Goal: Information Seeking & Learning: Learn about a topic

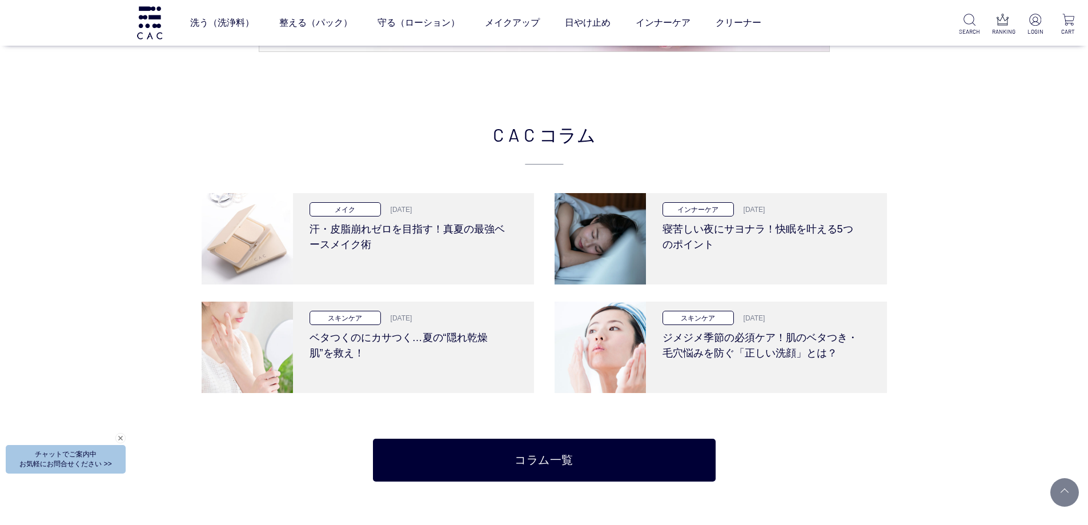
scroll to position [2569, 0]
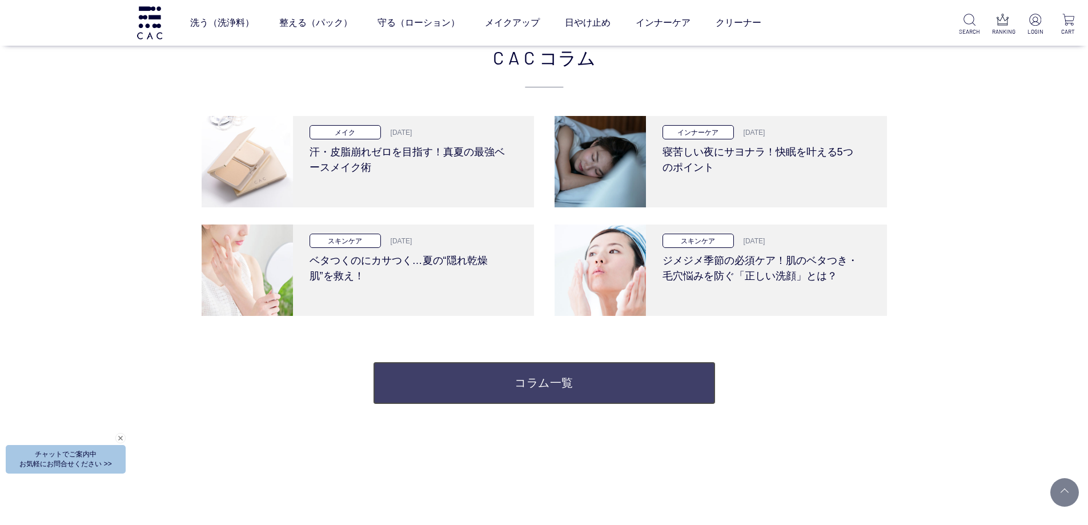
click at [464, 384] on link "コラム一覧" at bounding box center [544, 382] width 343 height 43
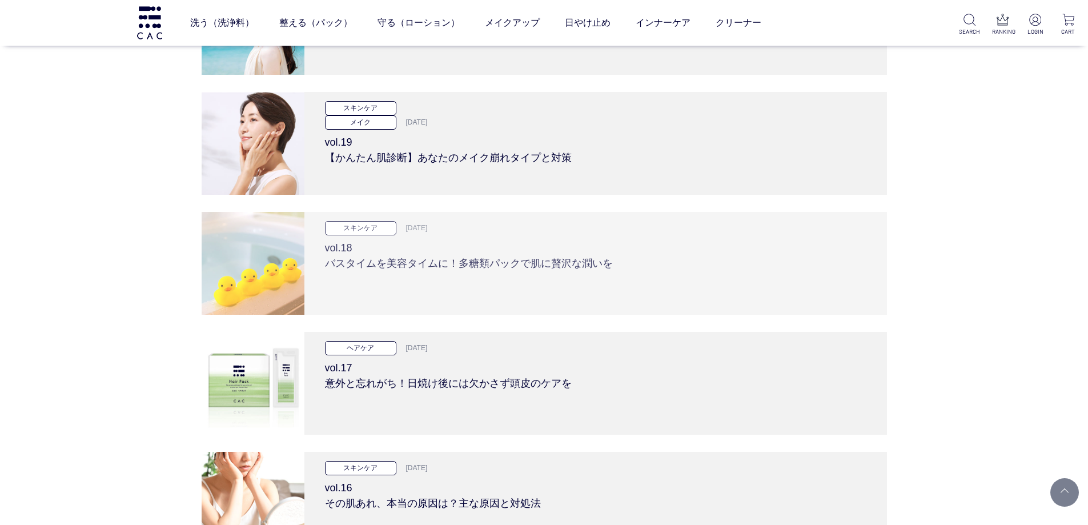
scroll to position [3540, 0]
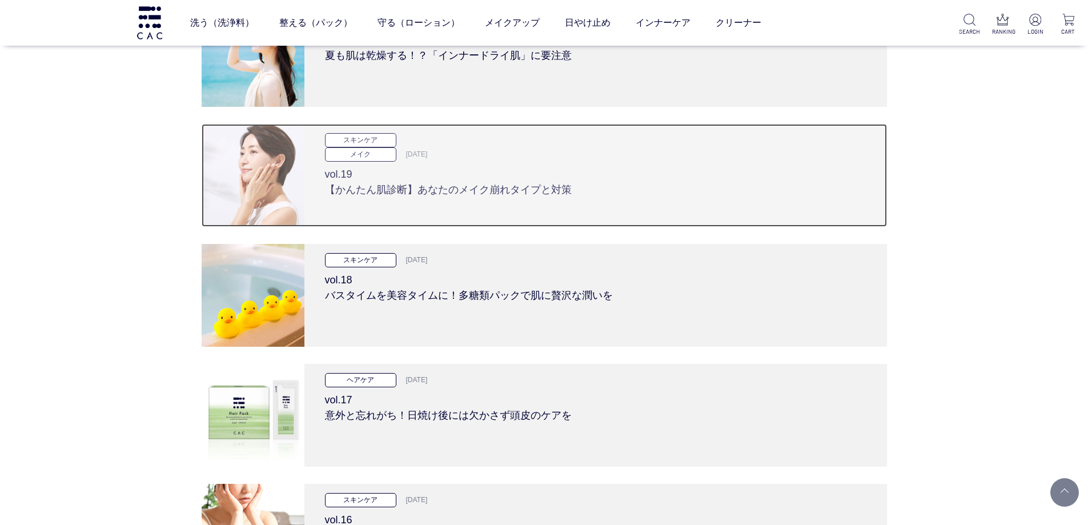
click at [525, 179] on h3 "vol.19 【かんたん肌診断】あなたのメイク崩れタイプと対策" at bounding box center [595, 180] width 541 height 36
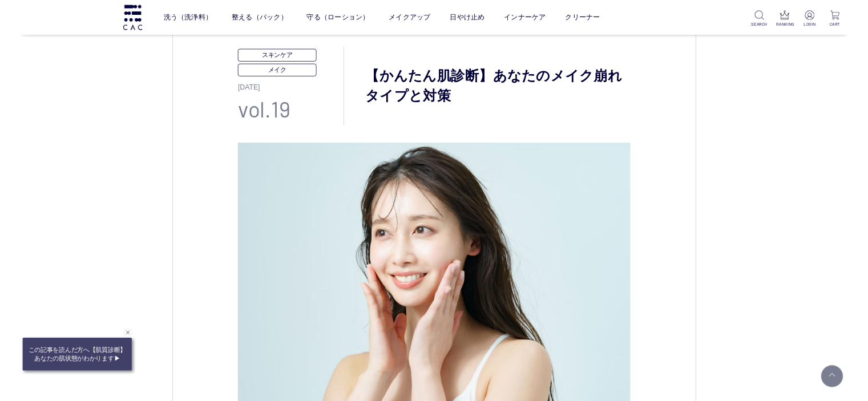
scroll to position [121, 0]
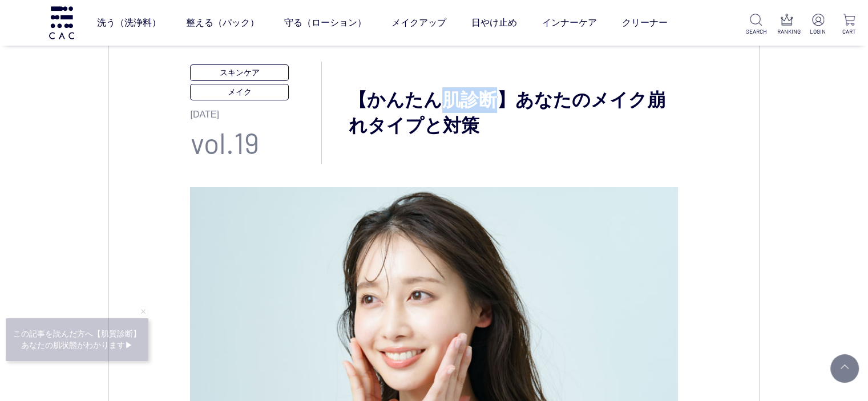
drag, startPoint x: 443, startPoint y: 96, endPoint x: 503, endPoint y: 109, distance: 61.4
click at [503, 109] on h3 "【かんたん肌診断】あなたのメイク崩れタイプと対策" at bounding box center [500, 112] width 356 height 51
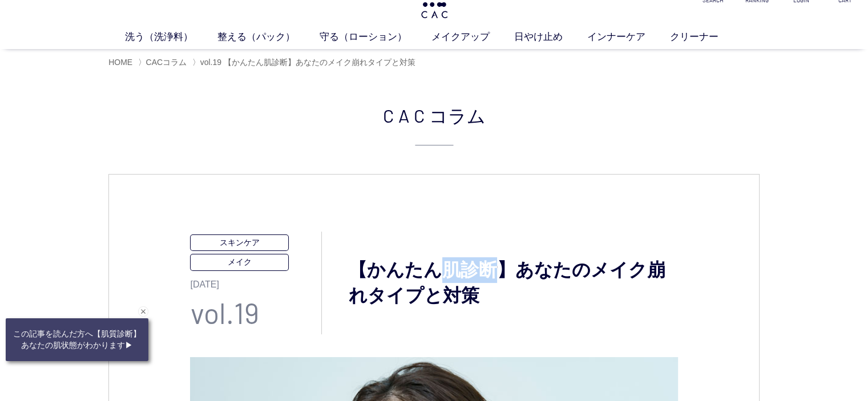
scroll to position [7, 0]
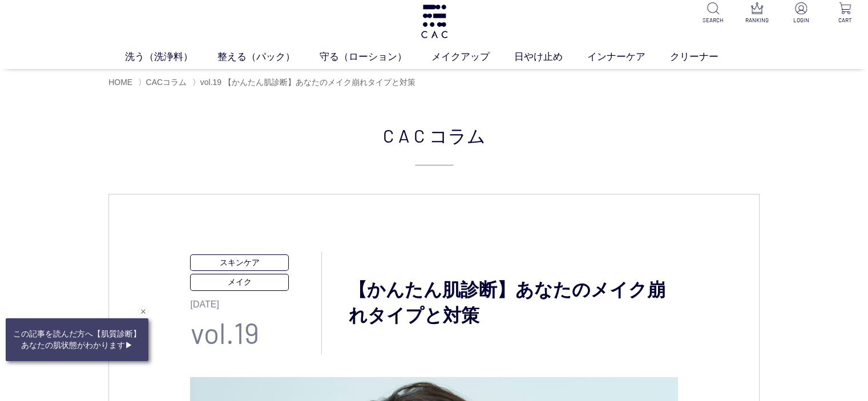
click at [158, 87] on li "〉 CACコラム" at bounding box center [164, 82] width 52 height 11
click at [163, 84] on span "CACコラム" at bounding box center [166, 82] width 41 height 9
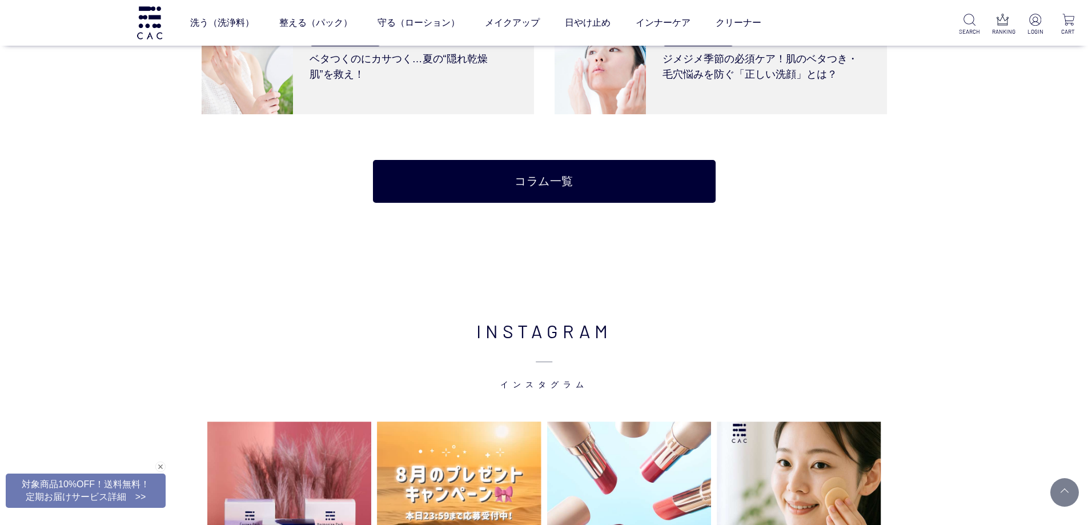
scroll to position [2683, 0]
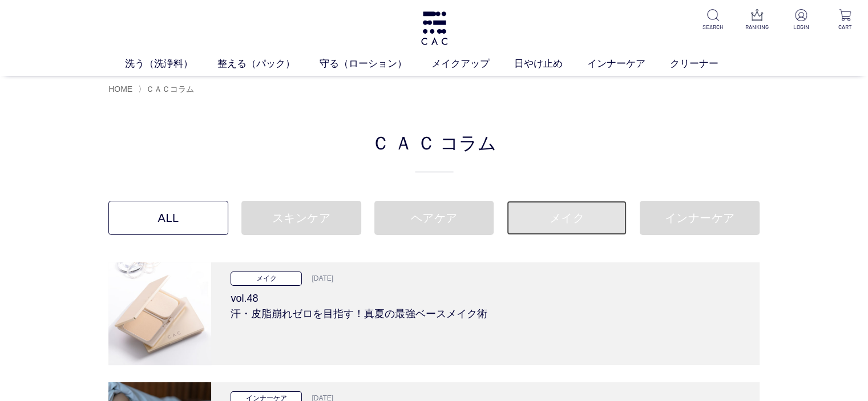
click at [571, 220] on link "メイク" at bounding box center [567, 218] width 120 height 34
click at [429, 29] on img at bounding box center [435, 28] width 30 height 34
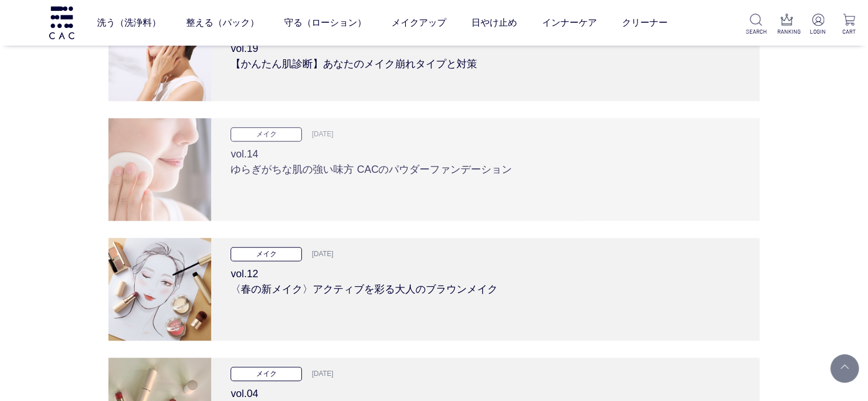
scroll to position [971, 0]
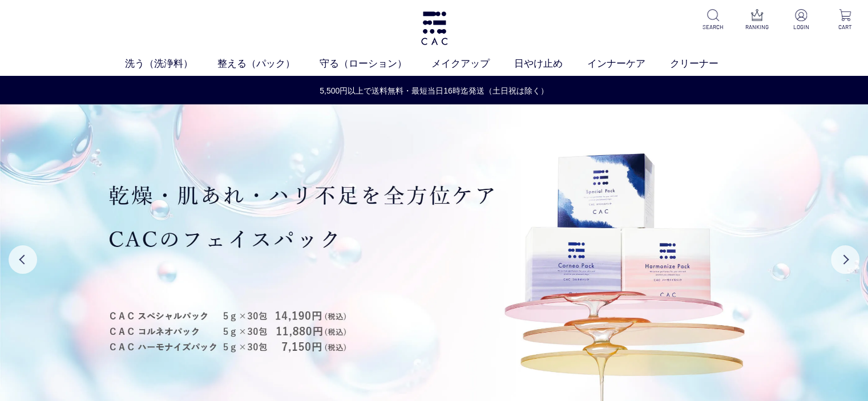
drag, startPoint x: 194, startPoint y: 51, endPoint x: 199, endPoint y: 9, distance: 42.6
click at [194, 41] on div "洗う（洗浄料） 液体洗浄料 パウダー洗浄料 泡洗顔料 グッズ 整える（パック） フェイスパック ヘアパック 守る（ローション） 保湿化粧水 柔軟化粧水 美容液…" at bounding box center [434, 38] width 868 height 76
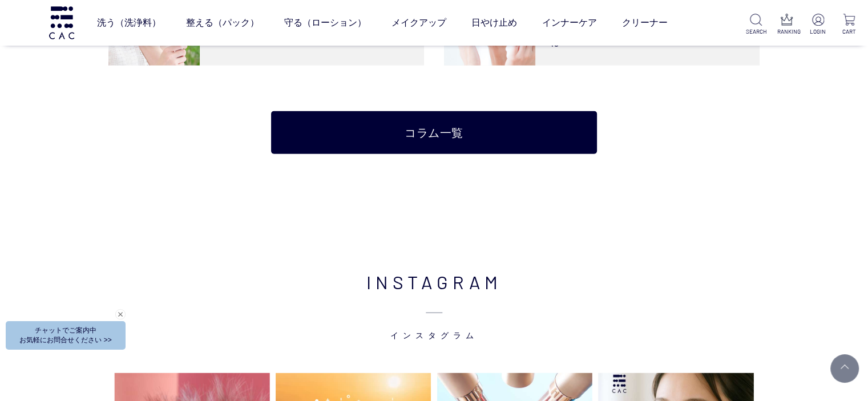
scroll to position [2683, 0]
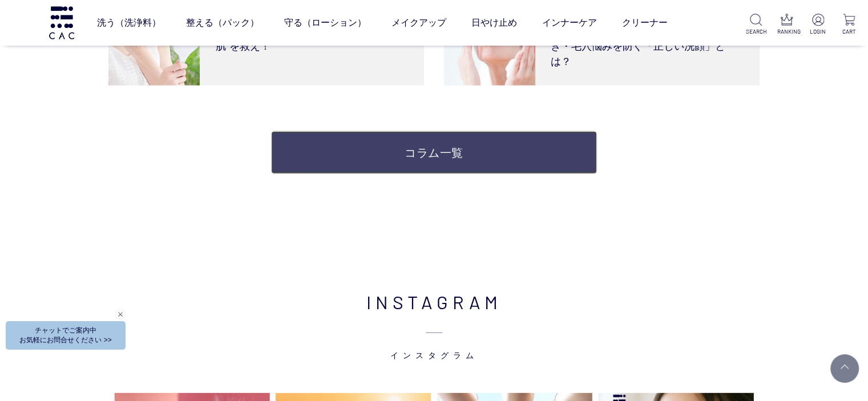
click at [424, 157] on link "コラム一覧" at bounding box center [433, 152] width 325 height 43
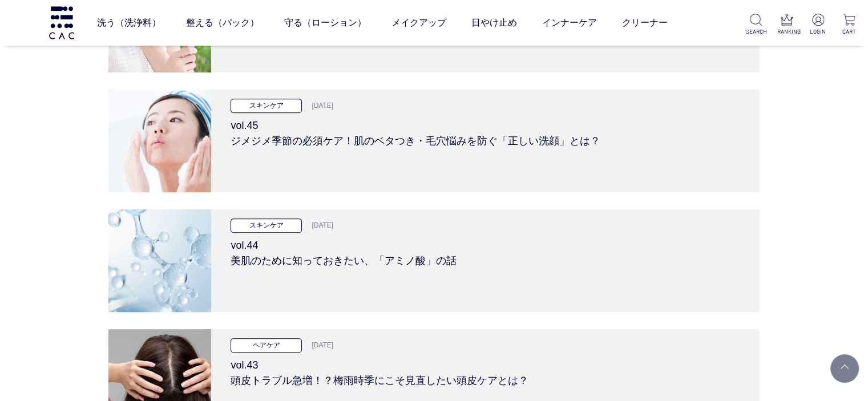
scroll to position [343, 0]
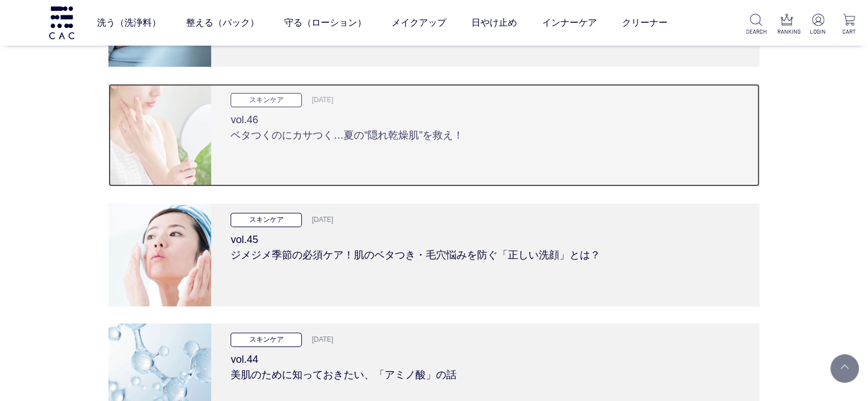
click at [425, 152] on div "スキンケア 2025.07.24 vol.46 ベタつくのにカサつく…夏の“隠れ乾燥肌”を救え！" at bounding box center [485, 135] width 549 height 103
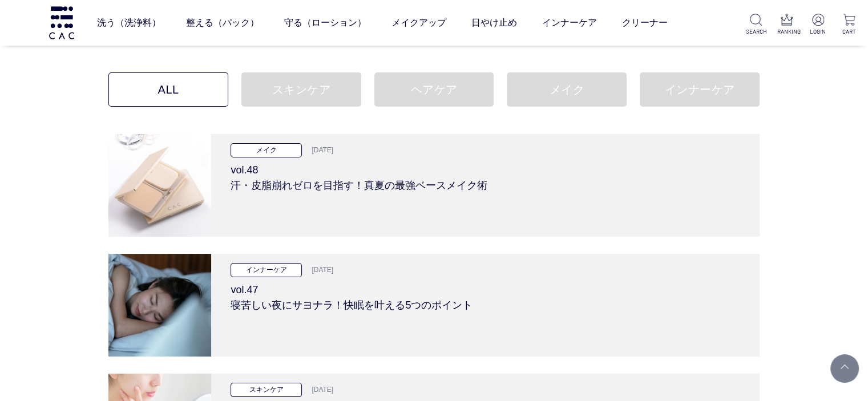
scroll to position [0, 0]
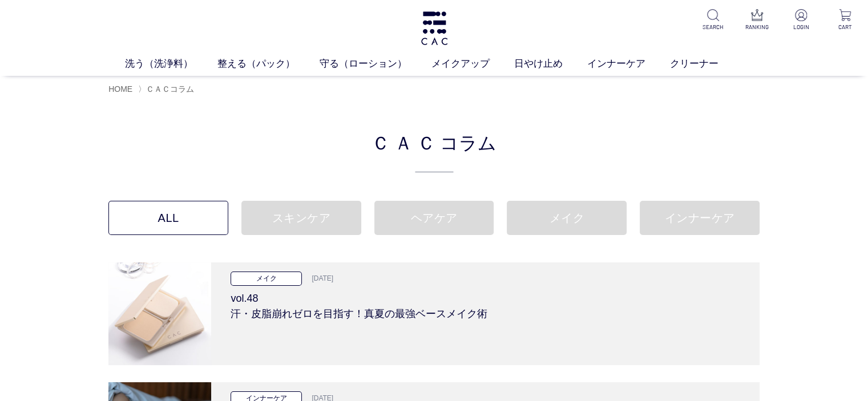
click at [460, 39] on div "洗う（洗浄料） 液体洗浄料 パウダー洗浄料 泡洗顔料 グッズ 整える（パック） フェイスパック ヘアパック 守る（ローション） 保湿化粧水 柔軟化粧水 美容液…" at bounding box center [434, 38] width 868 height 76
drag, startPoint x: 486, startPoint y: 140, endPoint x: 363, endPoint y: 142, distance: 123.3
click at [363, 142] on h2 "ＣＡＣ コラム" at bounding box center [433, 150] width 651 height 44
drag, startPoint x: 365, startPoint y: 139, endPoint x: 523, endPoint y: 157, distance: 158.6
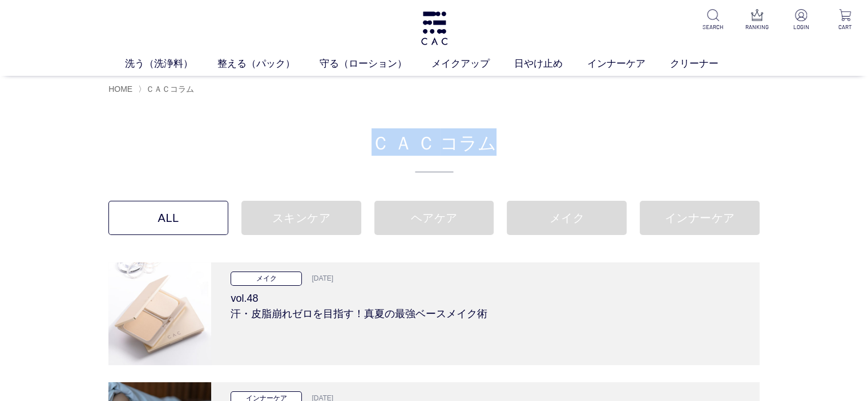
click at [523, 157] on h2 "ＣＡＣ コラム" at bounding box center [433, 150] width 651 height 44
click at [514, 139] on h2 "ＣＡＣ コラム" at bounding box center [433, 150] width 651 height 44
drag, startPoint x: 505, startPoint y: 139, endPoint x: 367, endPoint y: 140, distance: 138.2
click at [367, 140] on h2 "ＣＡＣ コラム" at bounding box center [433, 150] width 651 height 44
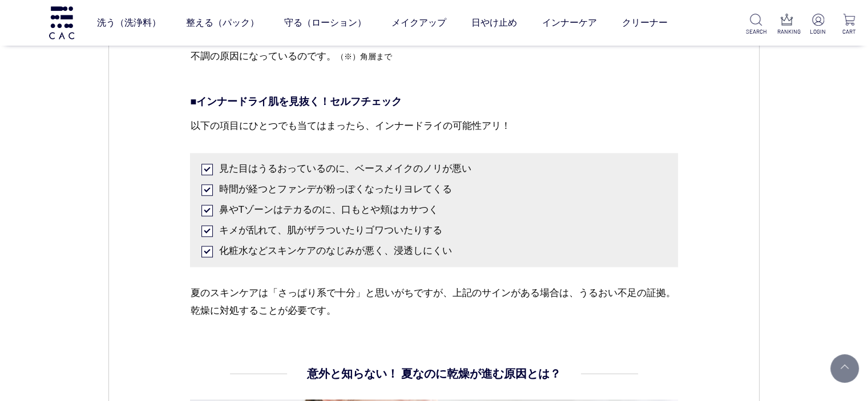
scroll to position [1599, 0]
